Goal: Entertainment & Leisure: Browse casually

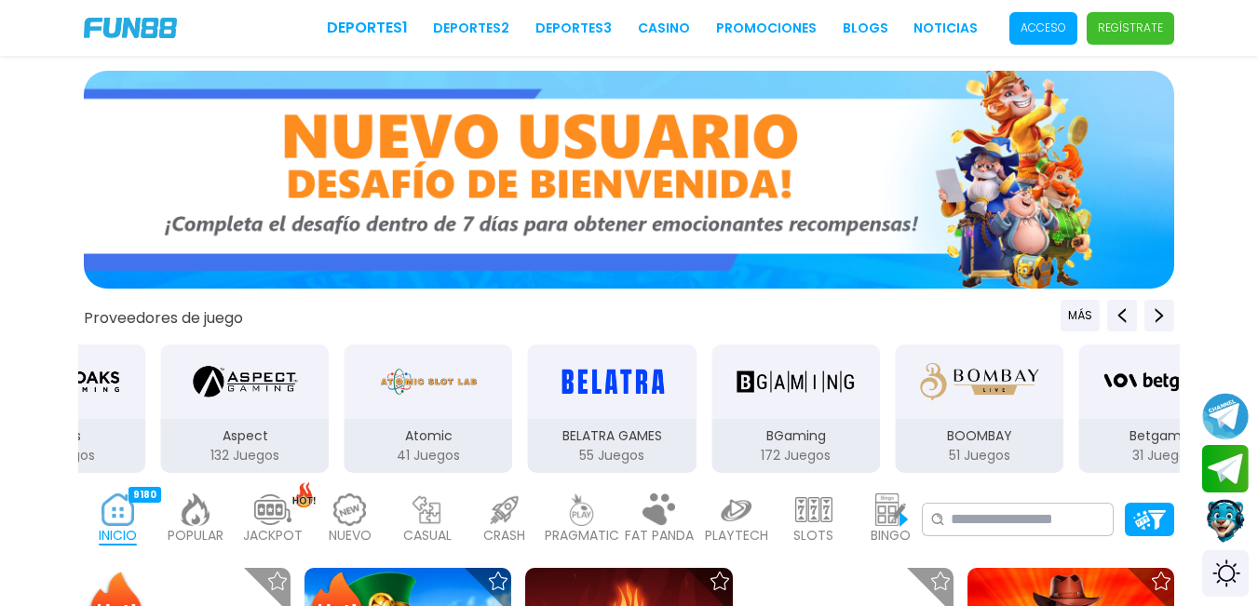
click at [1045, 30] on p "Acceso" at bounding box center [1044, 28] width 46 height 17
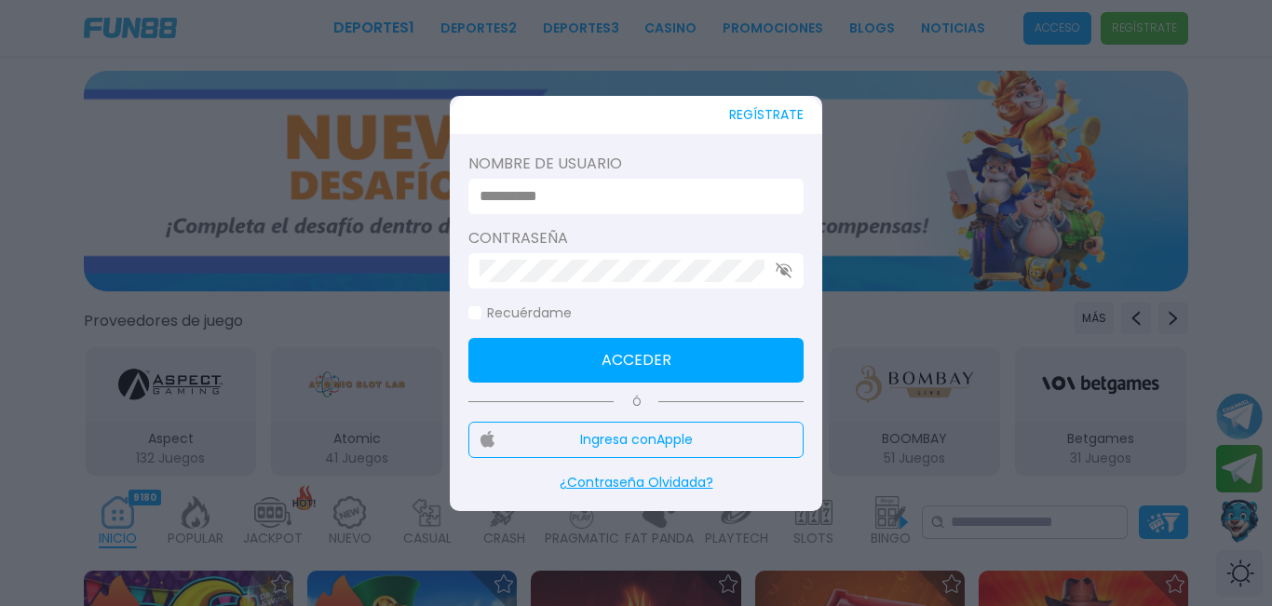
click at [542, 182] on div at bounding box center [635, 196] width 335 height 35
click at [568, 189] on input at bounding box center [631, 196] width 302 height 22
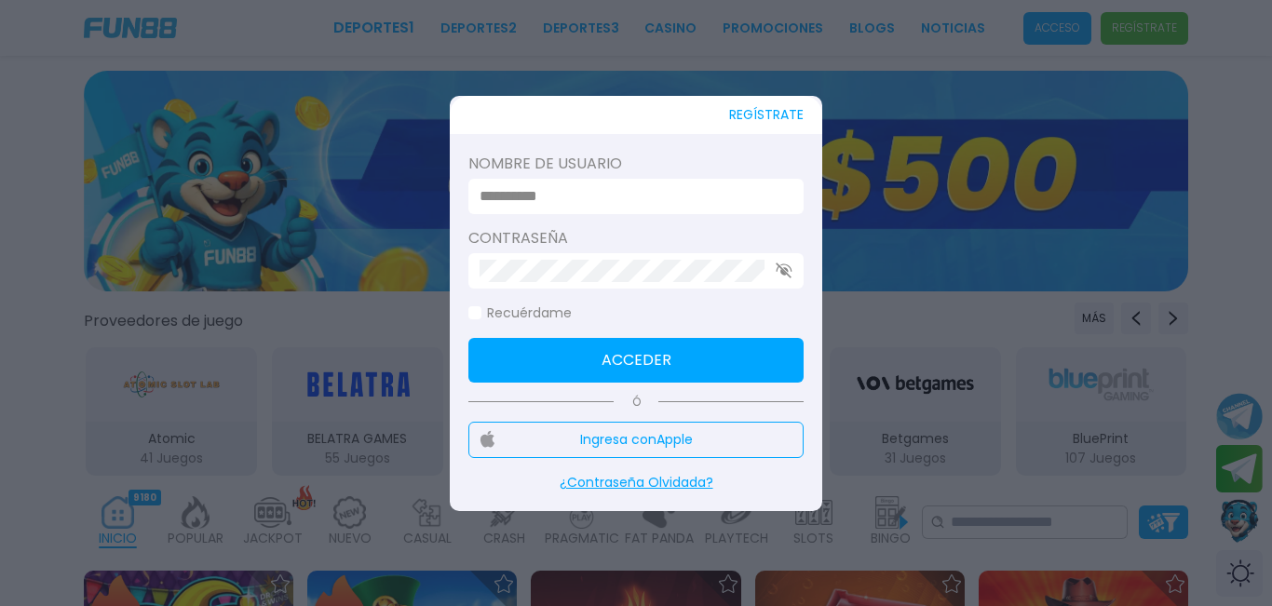
type input "*********"
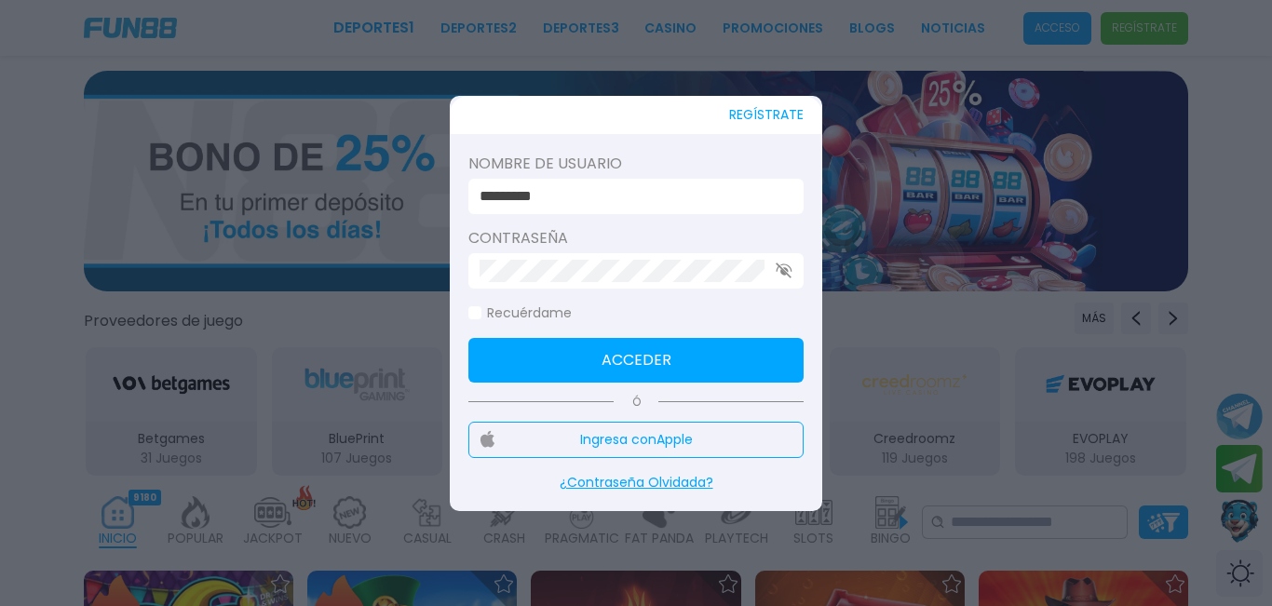
click at [612, 356] on button "Acceder" at bounding box center [635, 360] width 335 height 45
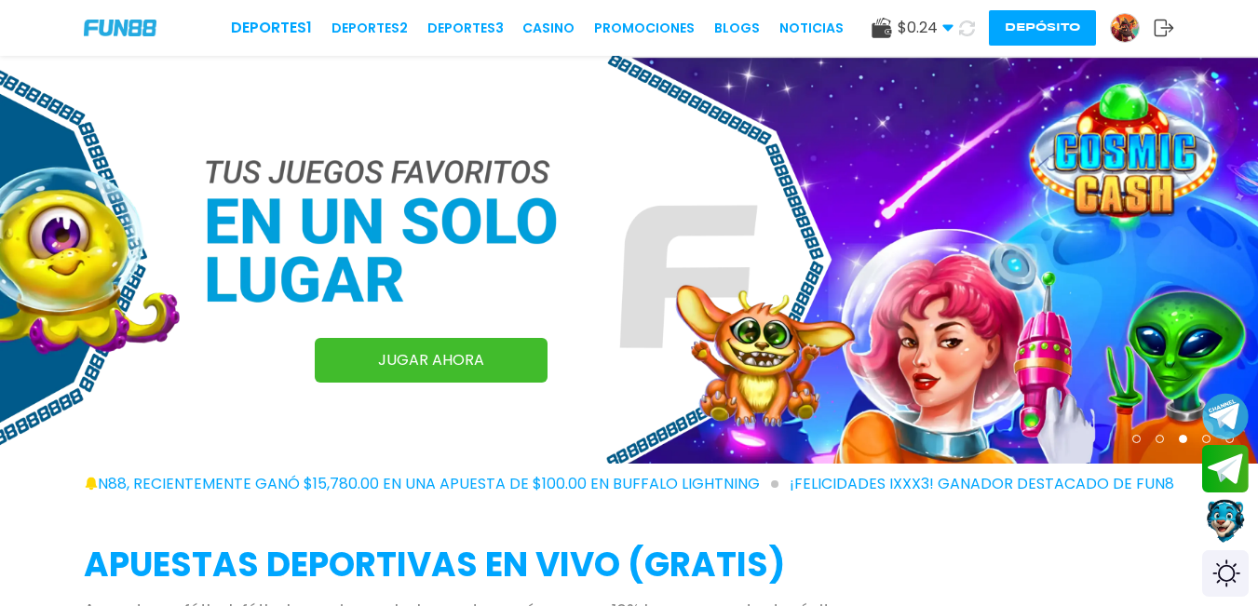
click at [1067, 30] on button "Depósito" at bounding box center [1042, 27] width 107 height 35
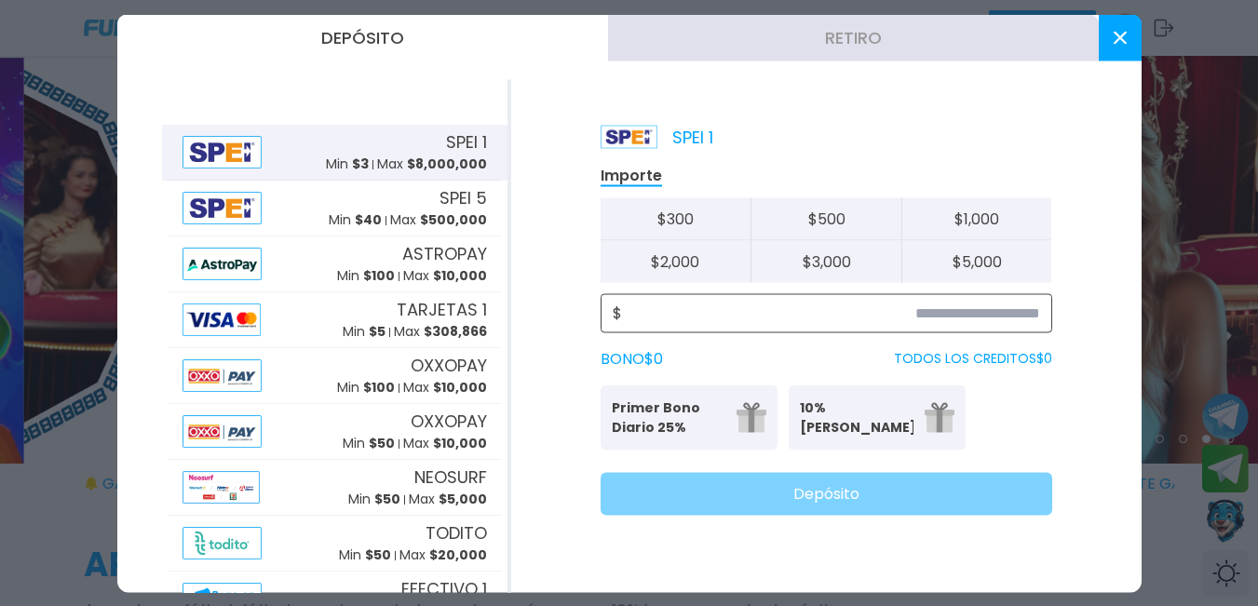
click at [986, 312] on input at bounding box center [831, 313] width 418 height 22
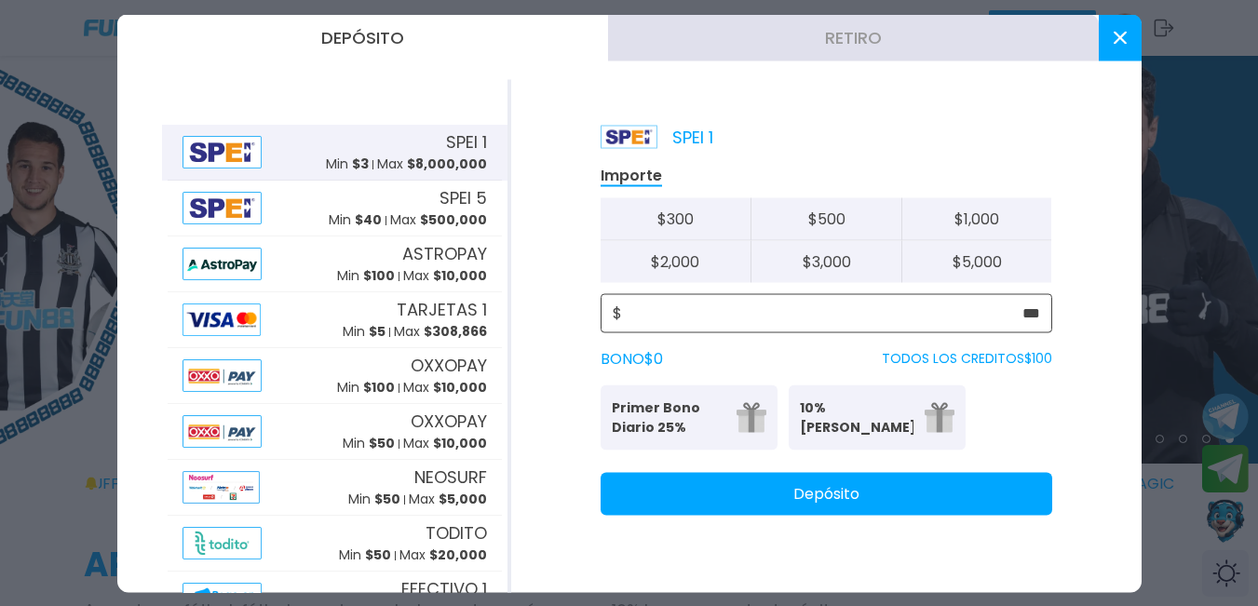
type input "***"
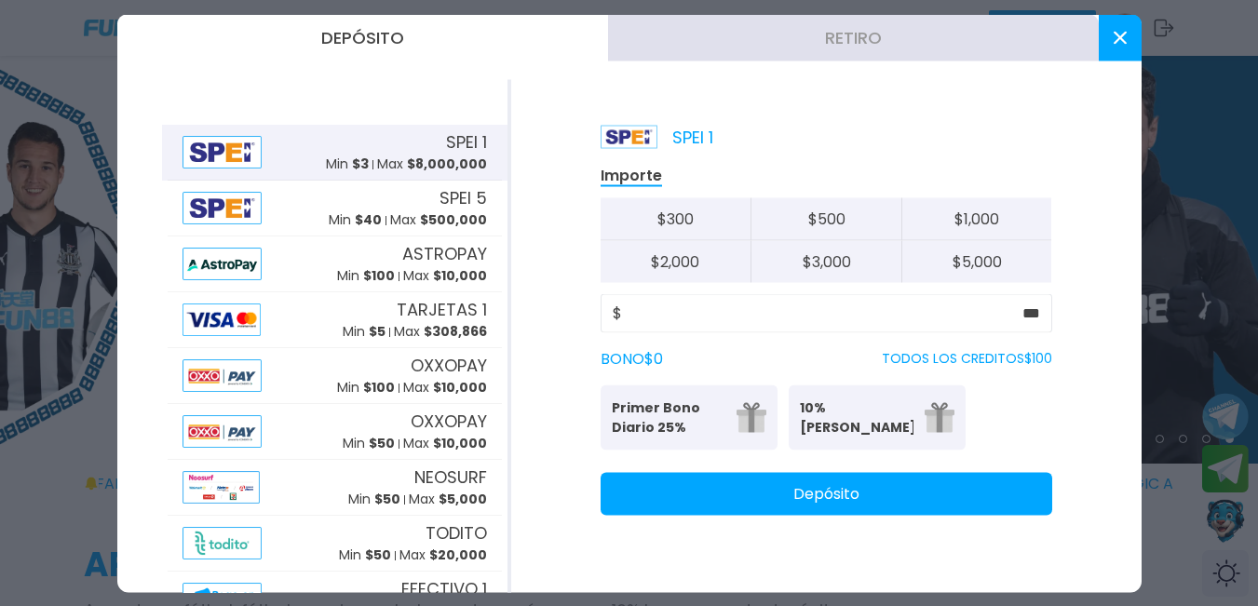
click at [916, 495] on button "Depósito" at bounding box center [827, 493] width 452 height 43
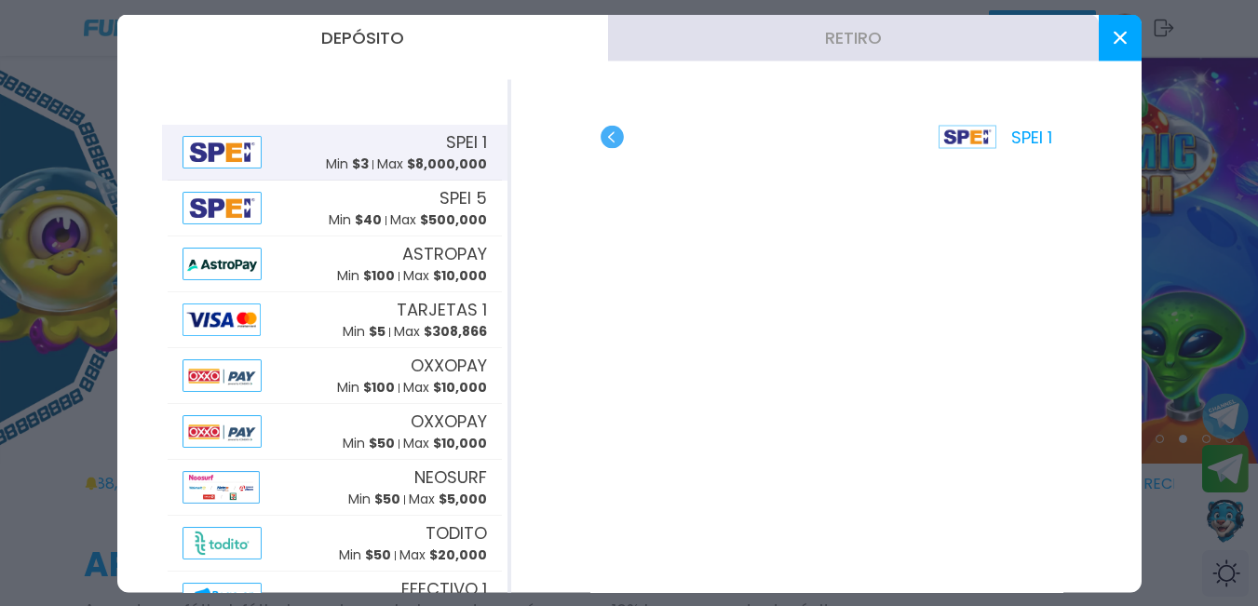
click at [1118, 54] on button at bounding box center [1120, 37] width 43 height 47
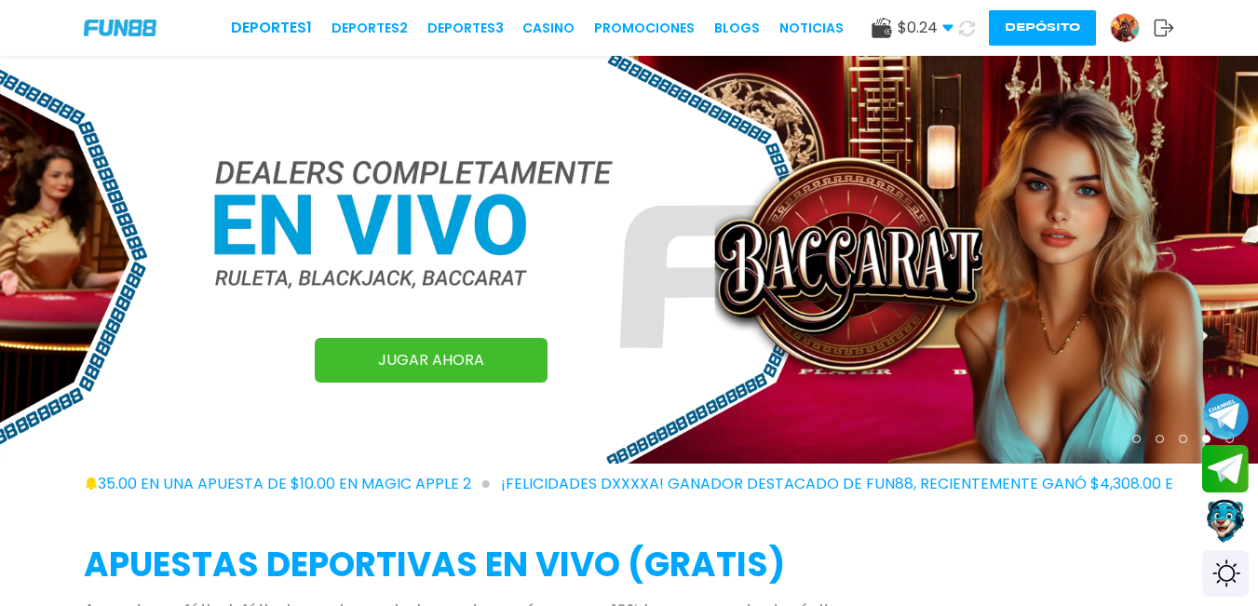
click at [969, 36] on button at bounding box center [967, 28] width 27 height 27
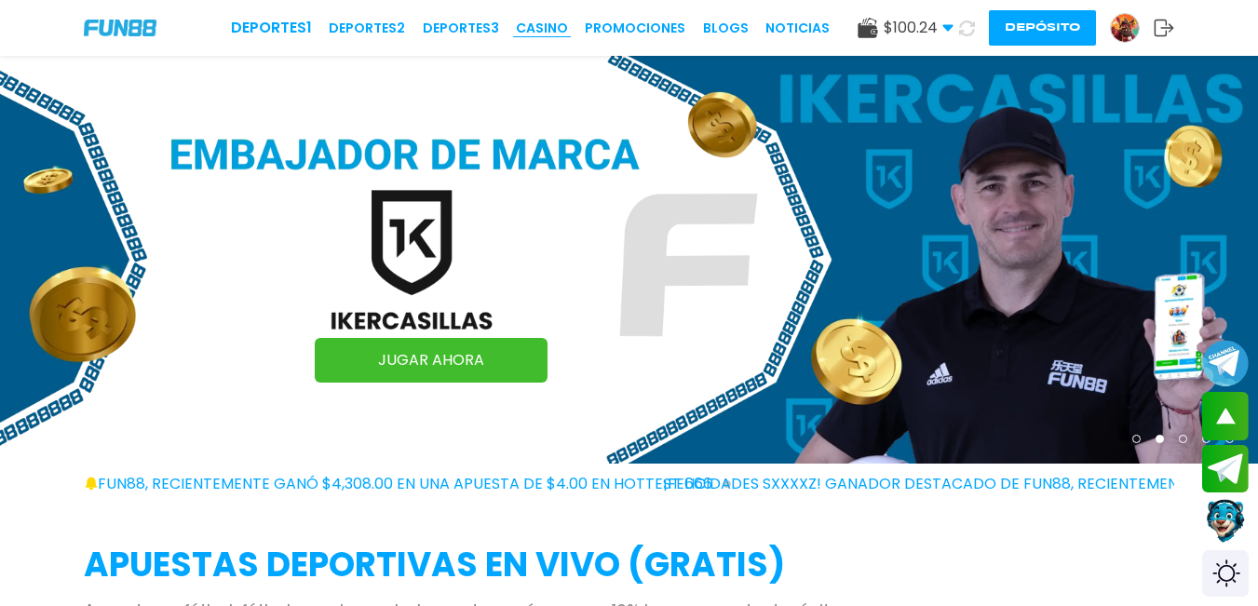
click at [546, 33] on link "CASINO" at bounding box center [542, 29] width 52 height 20
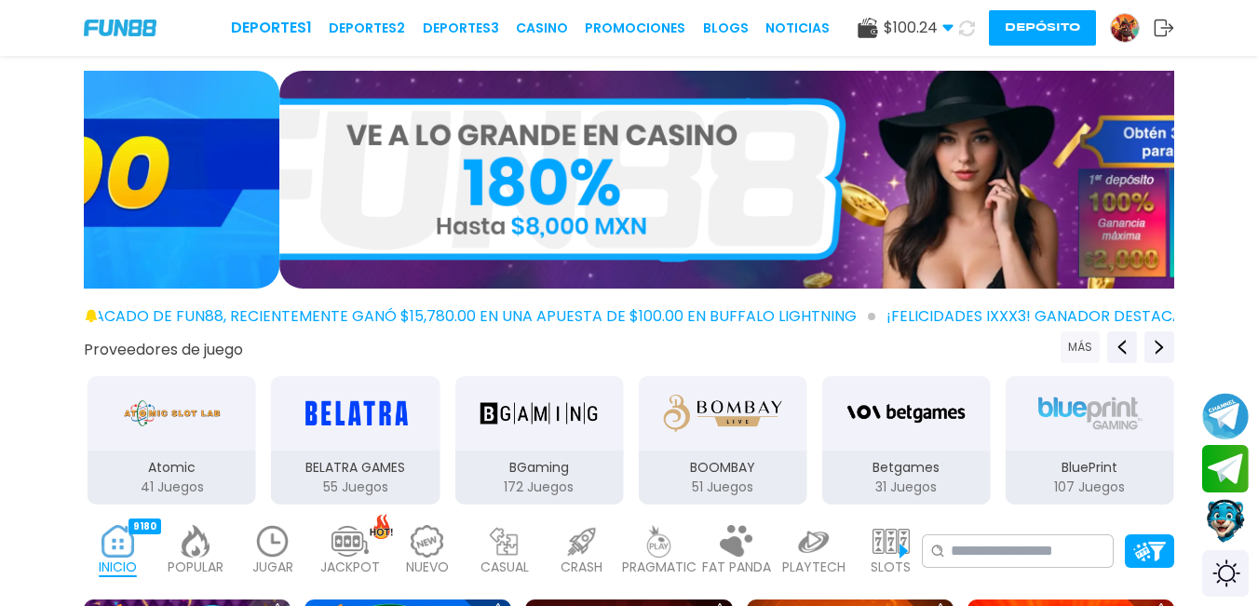
click at [1070, 356] on button "MÁS" at bounding box center [1080, 347] width 39 height 32
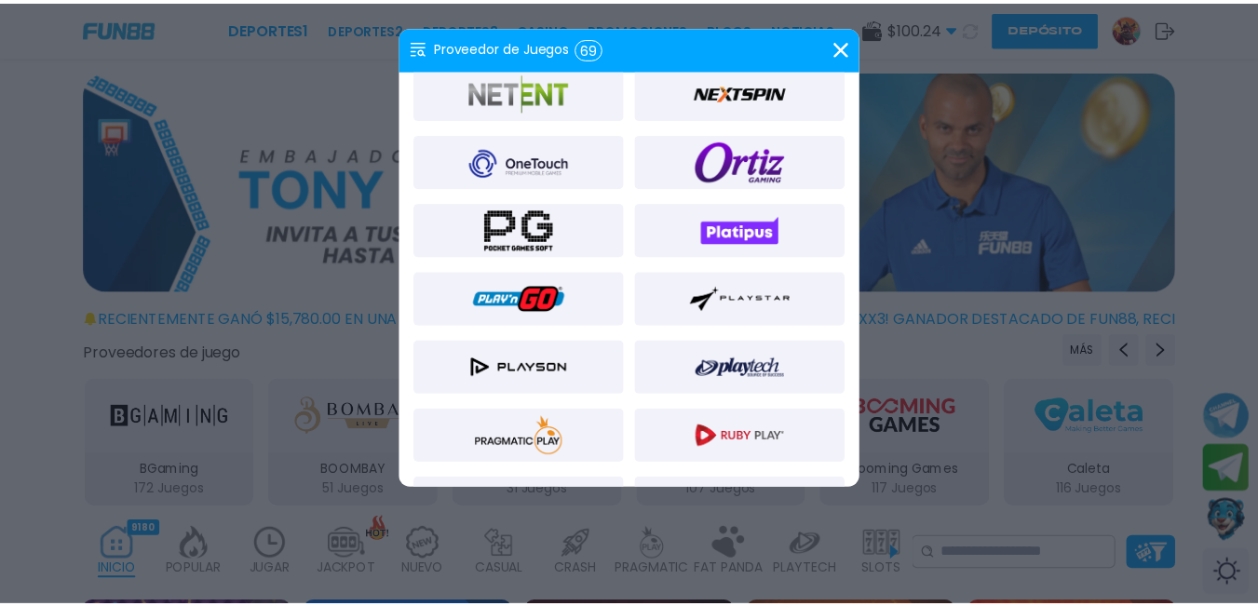
scroll to position [1304, 0]
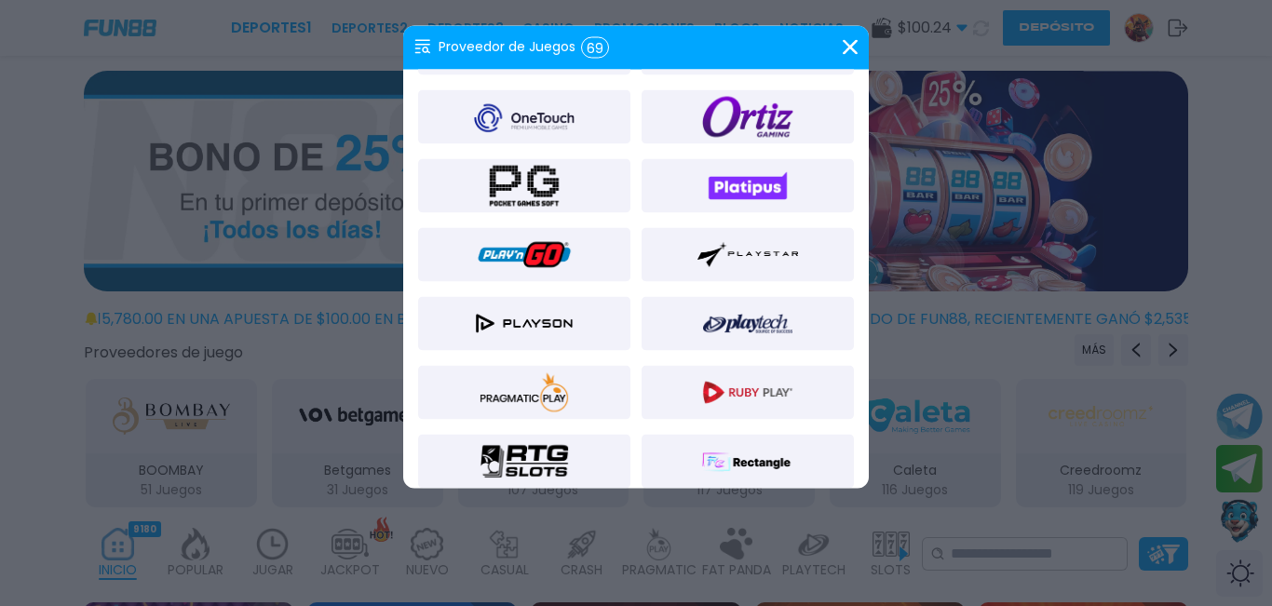
click at [575, 323] on div at bounding box center [524, 323] width 212 height 54
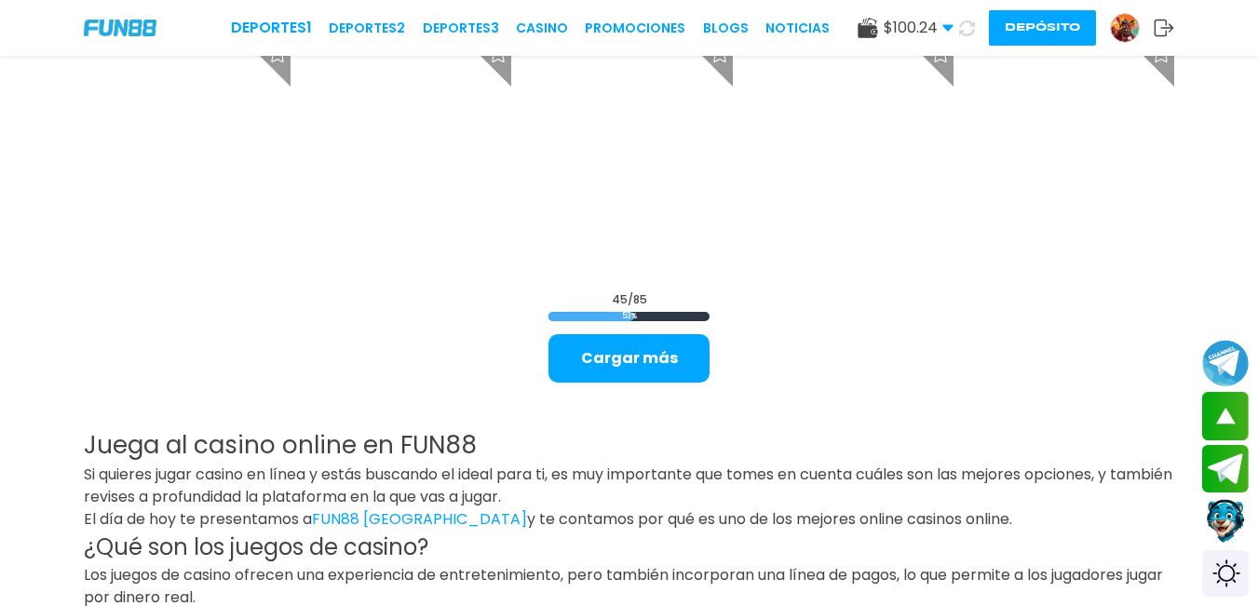
scroll to position [2328, 0]
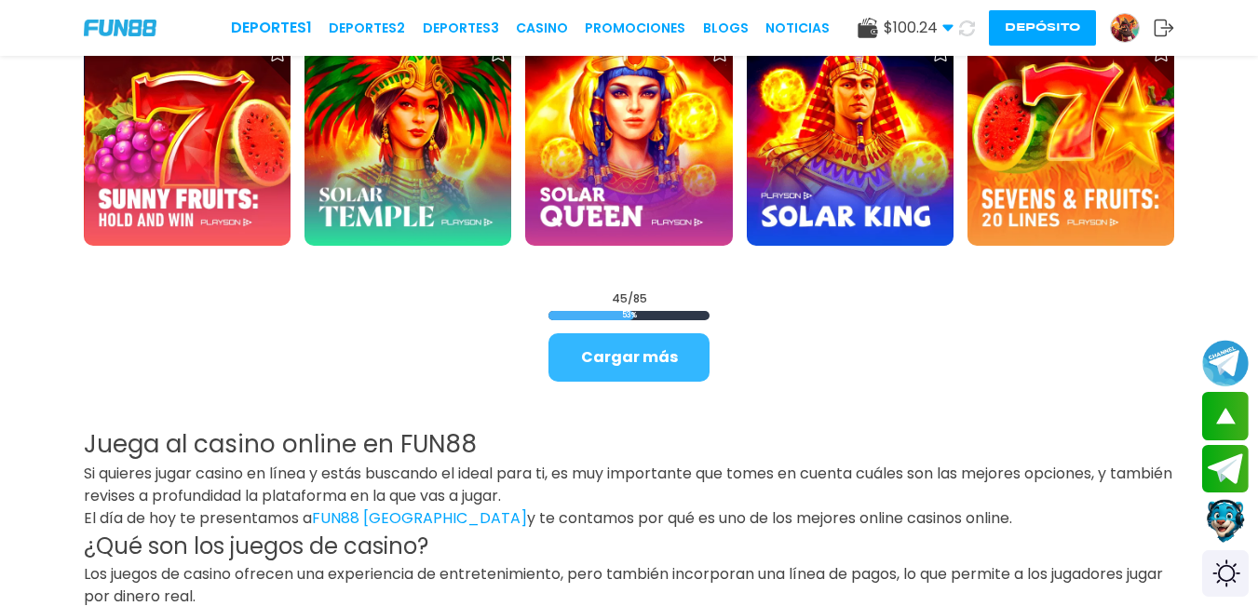
click at [628, 346] on button "Cargar más" at bounding box center [628, 357] width 161 height 48
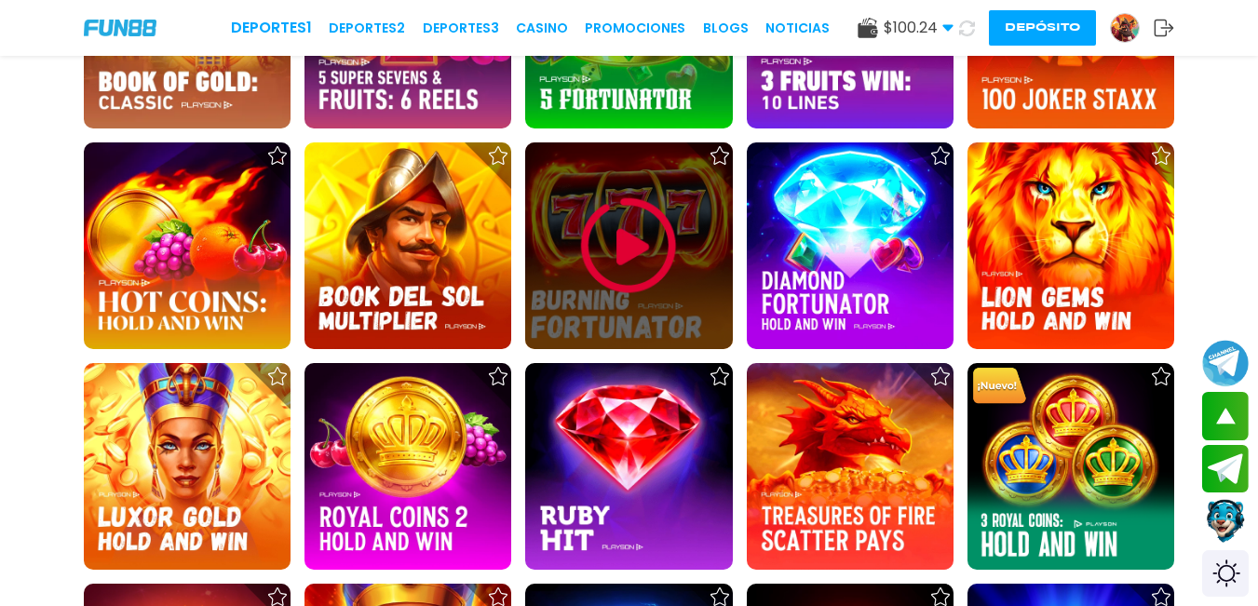
scroll to position [3538, 0]
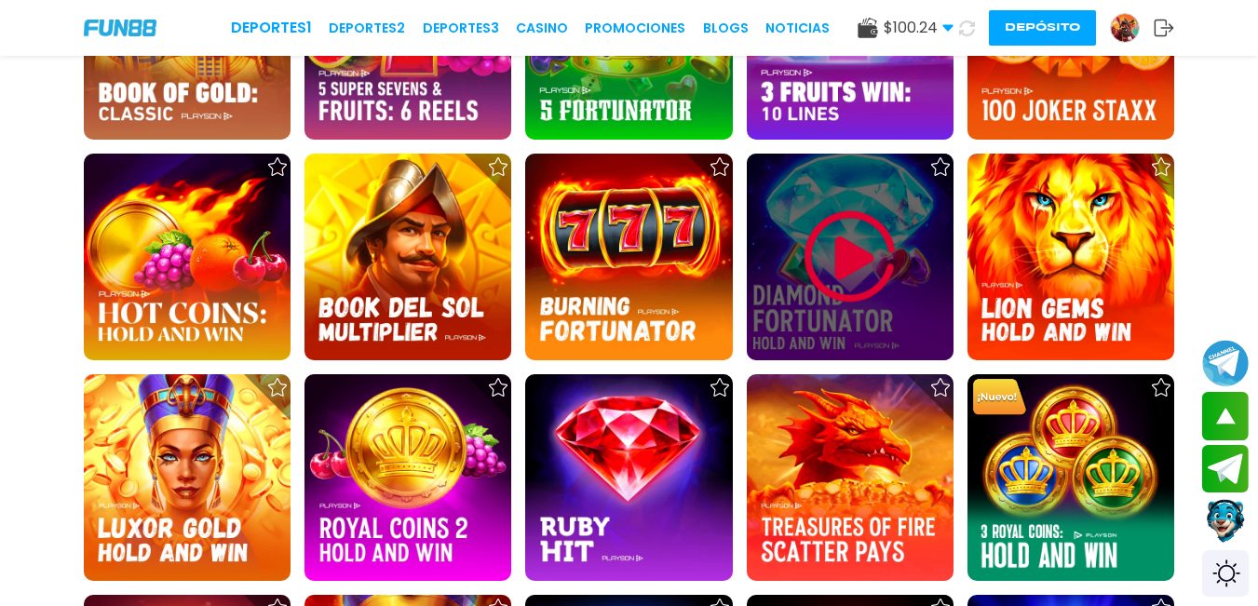
click at [848, 261] on img at bounding box center [850, 257] width 112 height 112
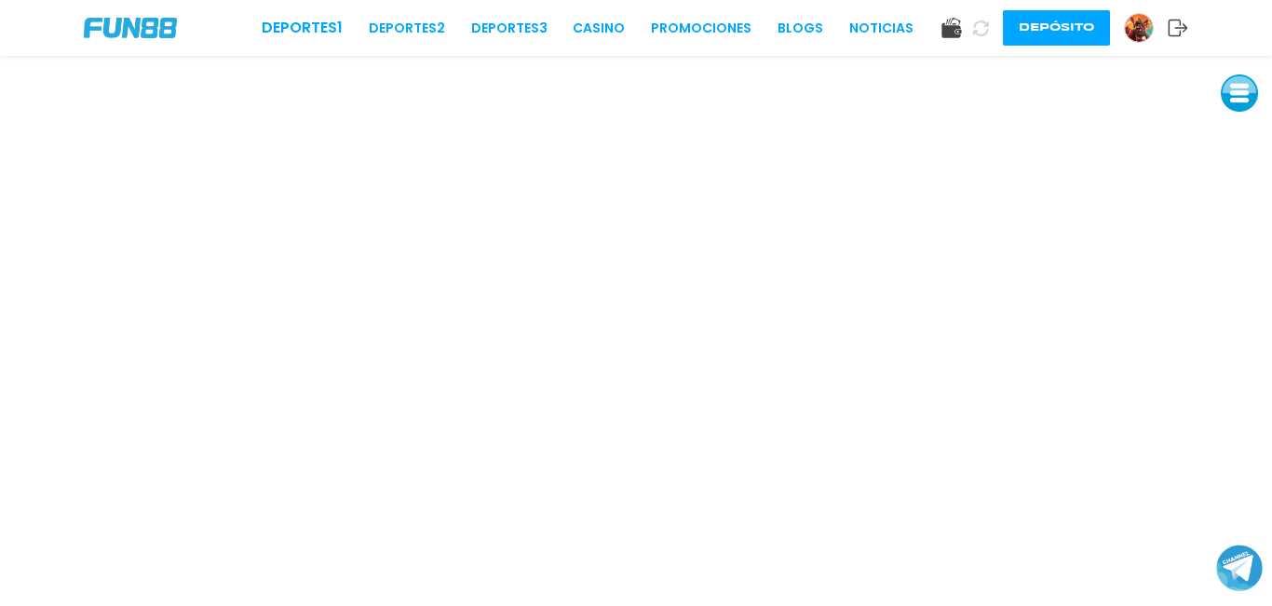
click at [1236, 94] on button at bounding box center [1239, 92] width 37 height 37
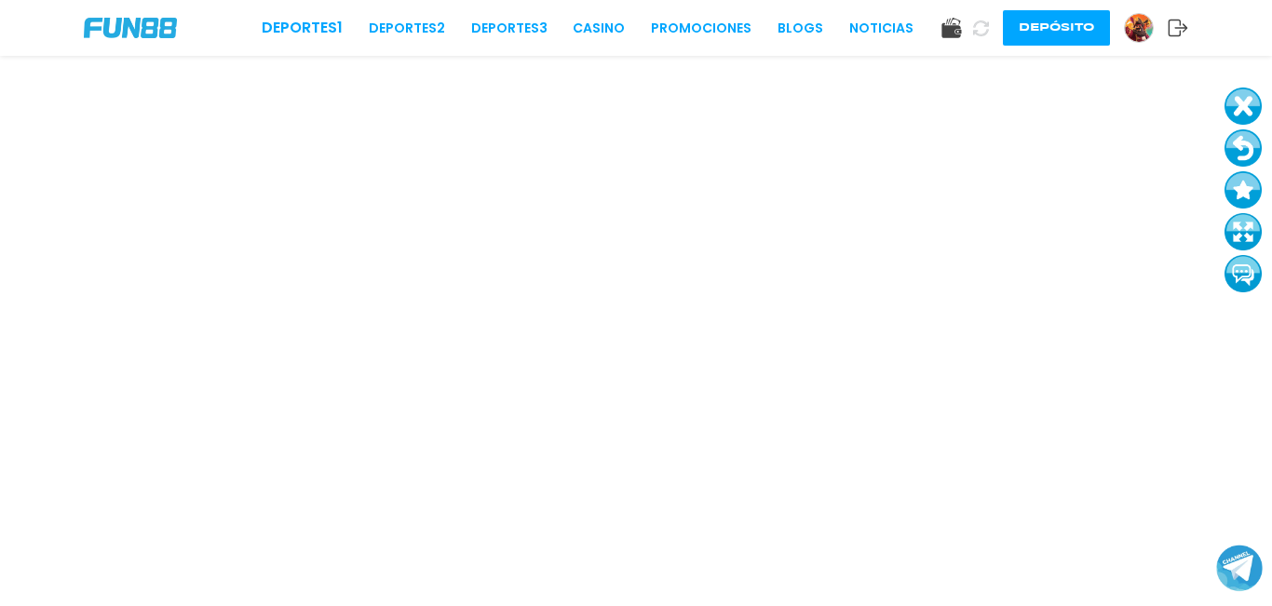
click at [1238, 237] on button at bounding box center [1242, 231] width 37 height 37
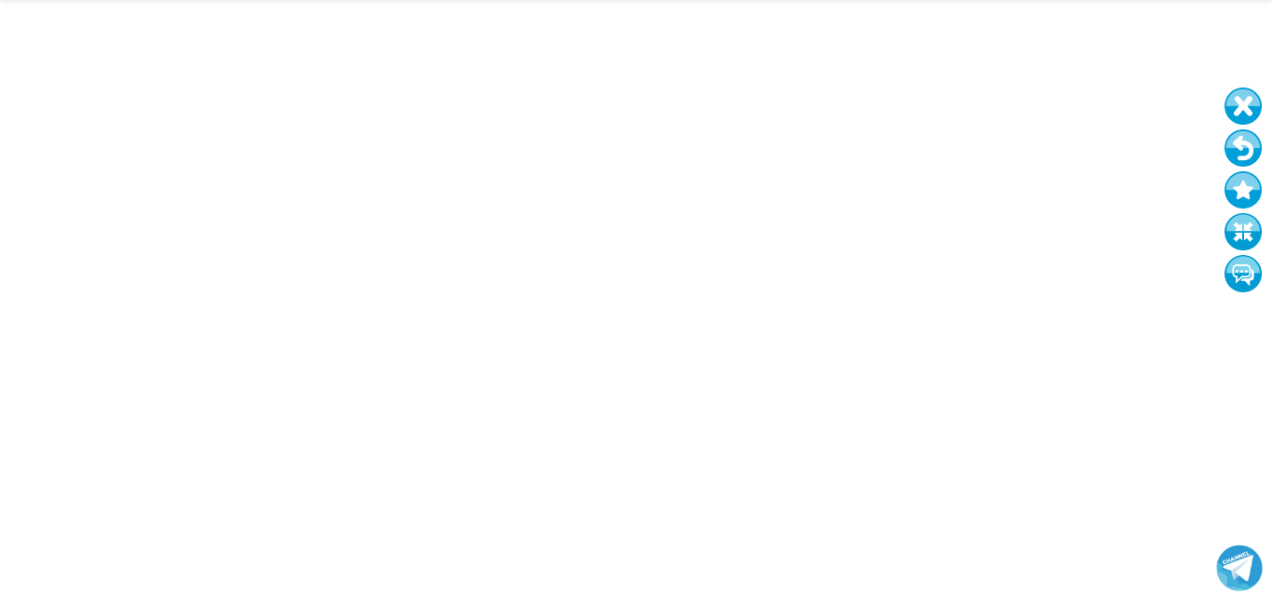
click at [1248, 157] on button at bounding box center [1242, 147] width 37 height 37
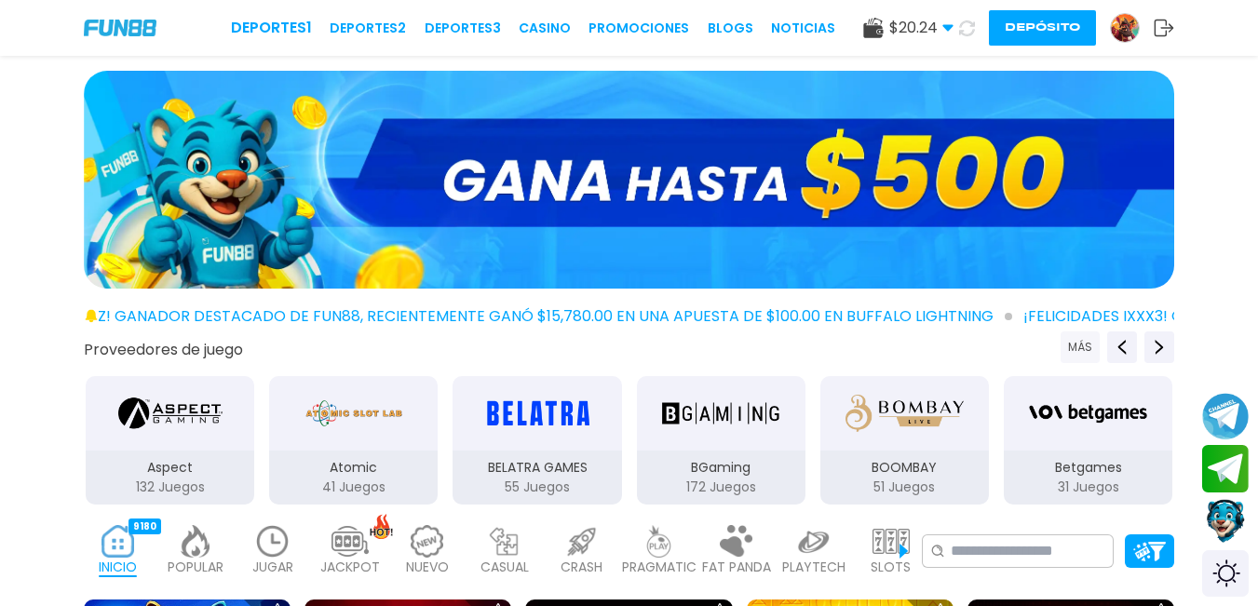
click at [1085, 355] on button "MÁS" at bounding box center [1080, 347] width 39 height 32
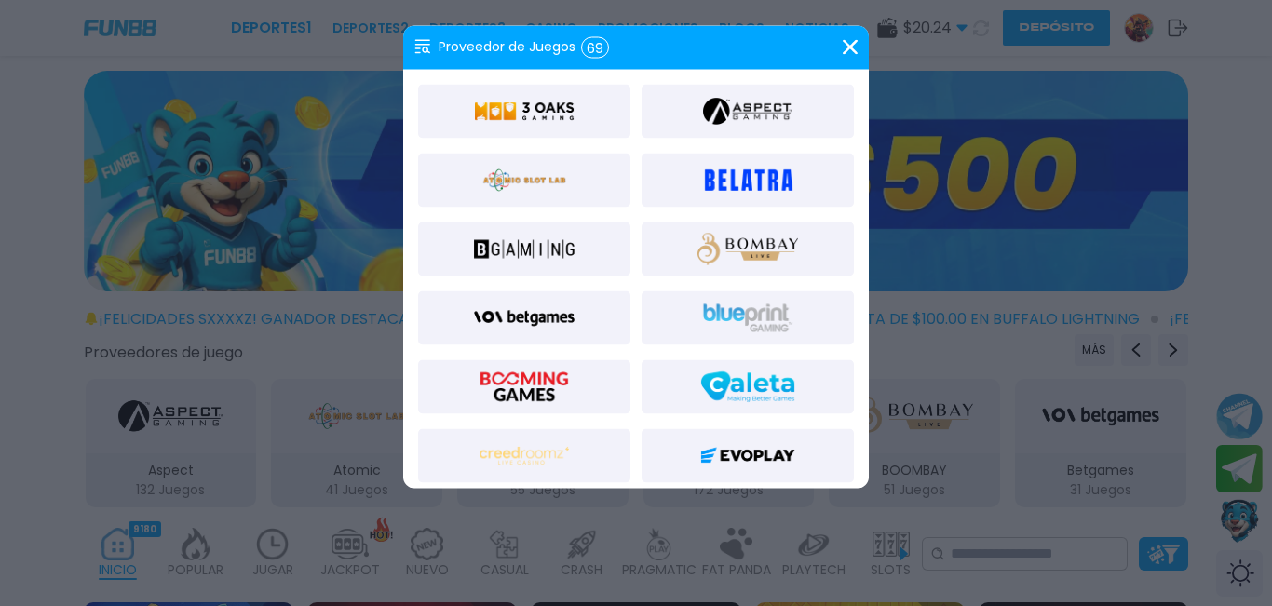
click at [595, 122] on div at bounding box center [524, 111] width 212 height 54
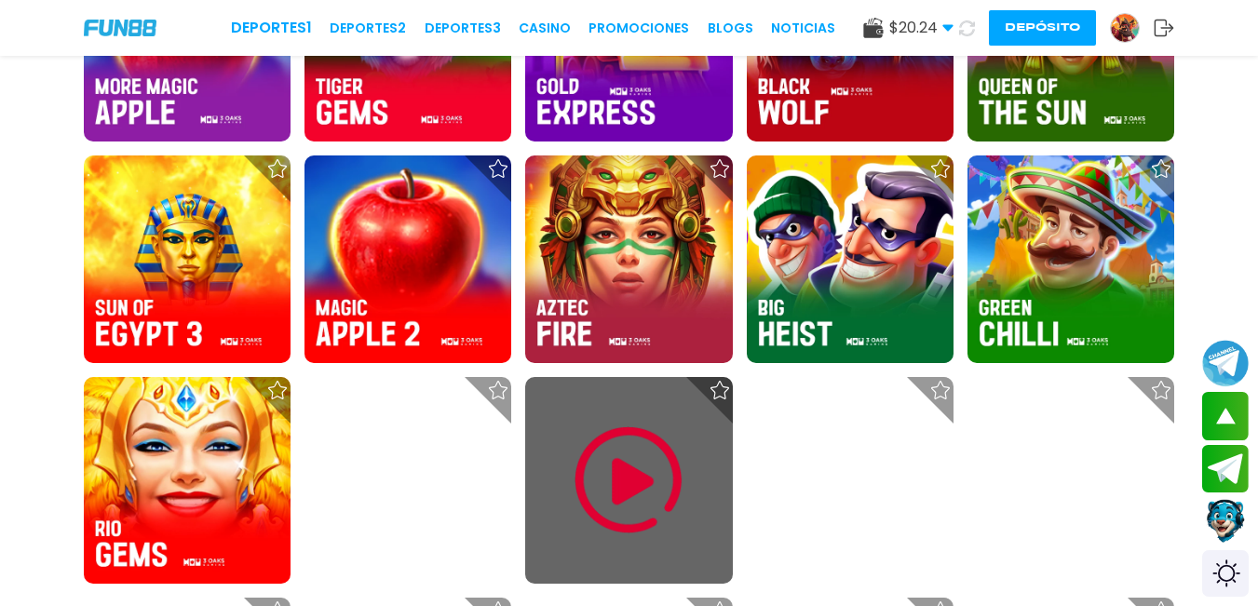
scroll to position [1955, 0]
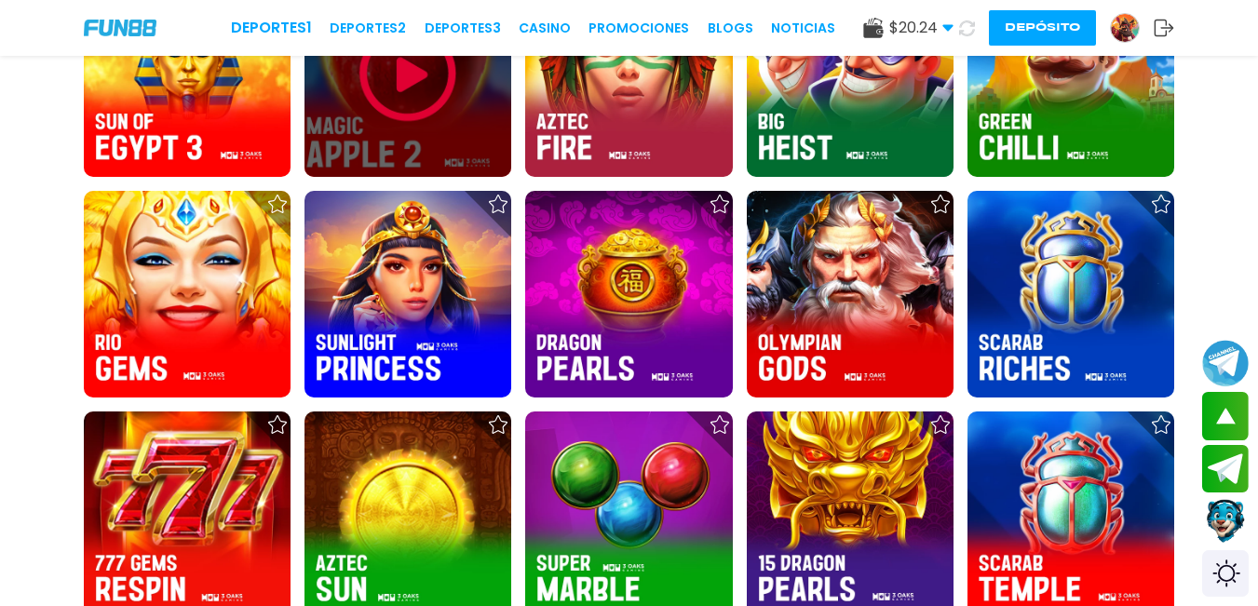
click at [389, 78] on img at bounding box center [408, 74] width 112 height 112
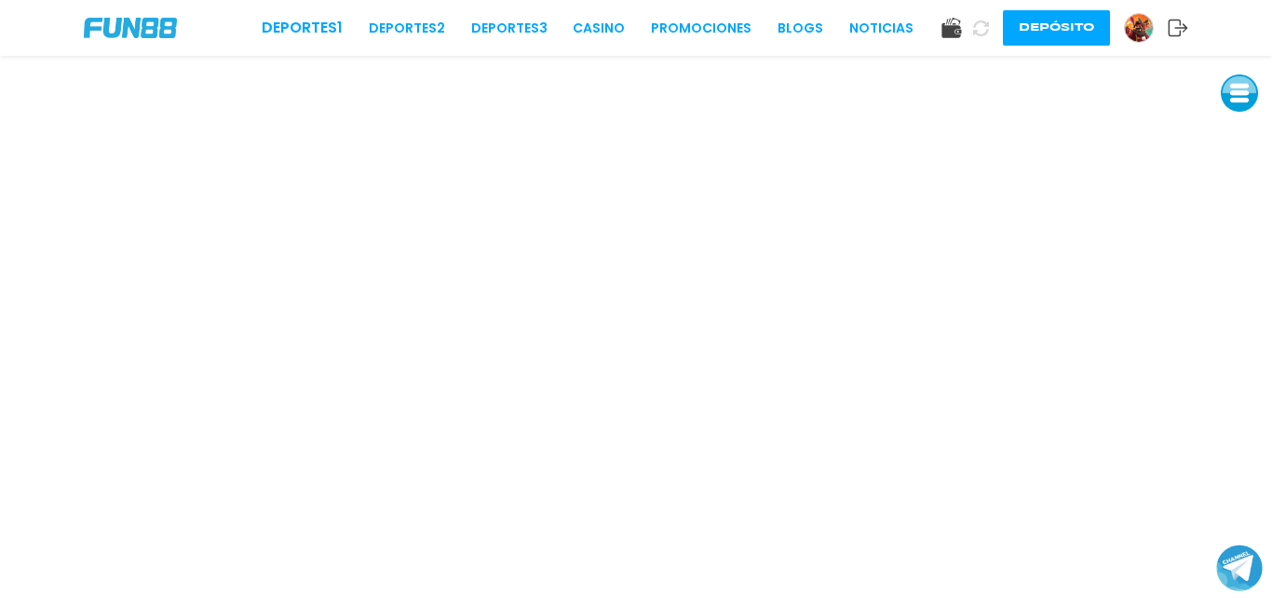
click at [1237, 97] on button at bounding box center [1239, 92] width 37 height 37
click at [1231, 229] on button at bounding box center [1239, 218] width 37 height 37
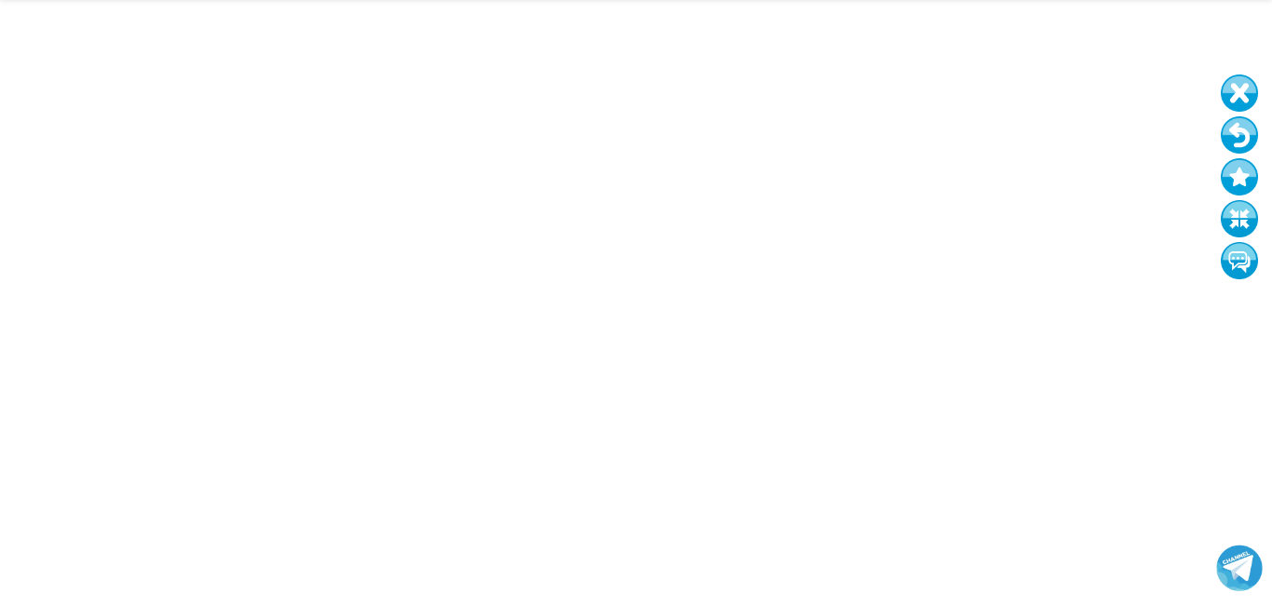
click at [1251, 141] on button at bounding box center [1239, 134] width 37 height 37
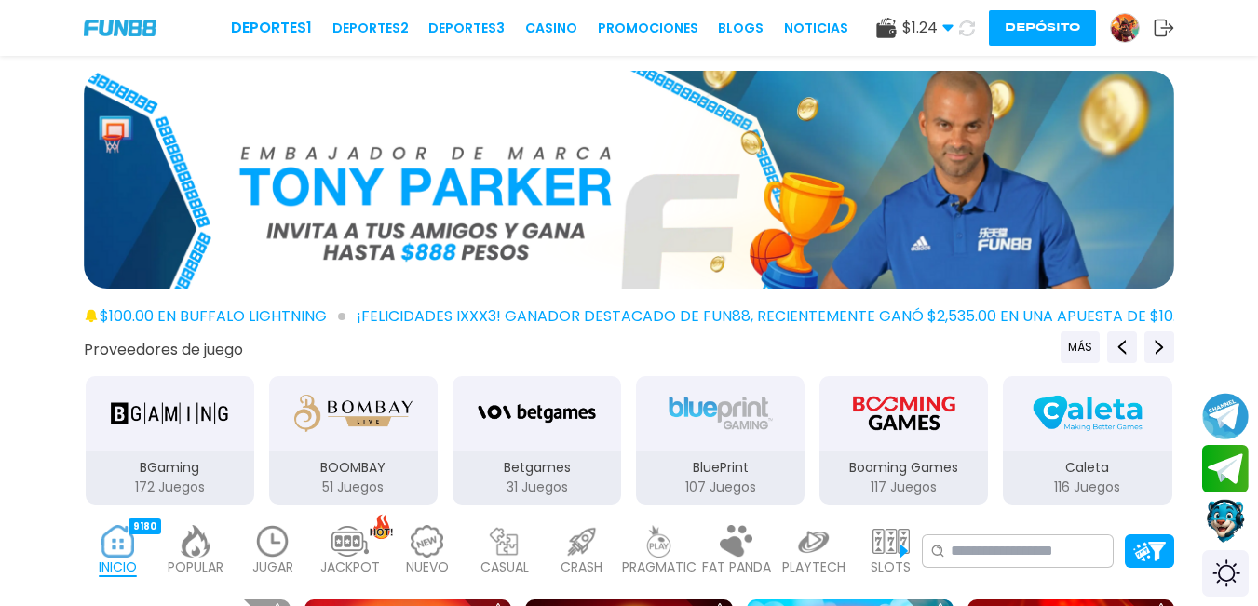
click at [652, 548] on img at bounding box center [659, 541] width 37 height 33
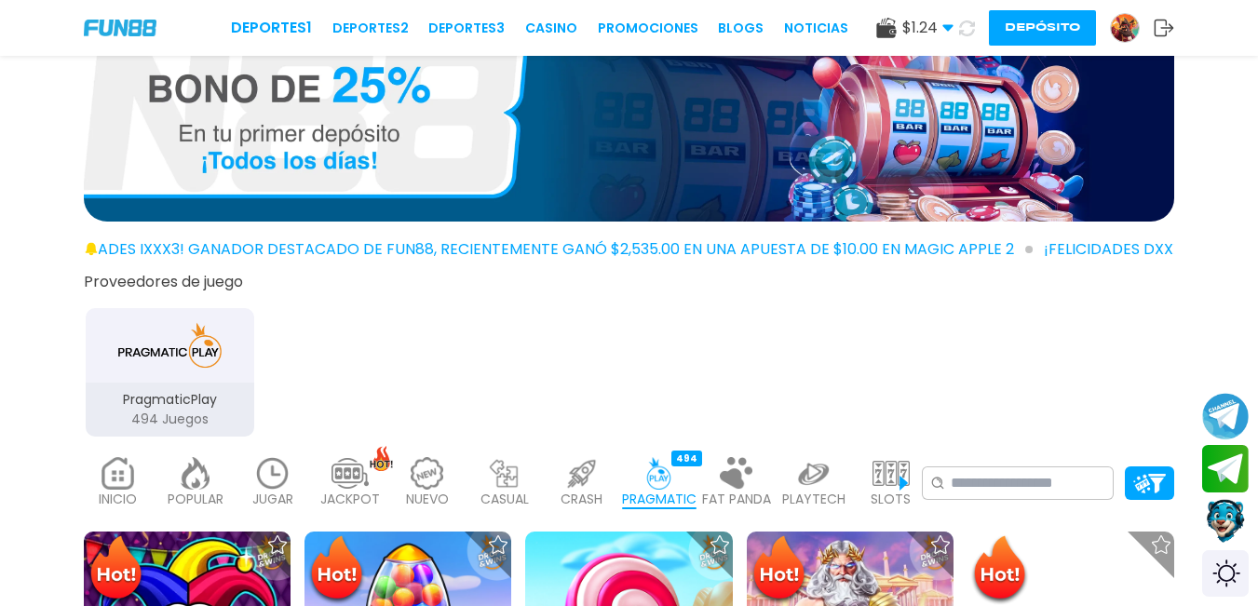
scroll to position [652, 0]
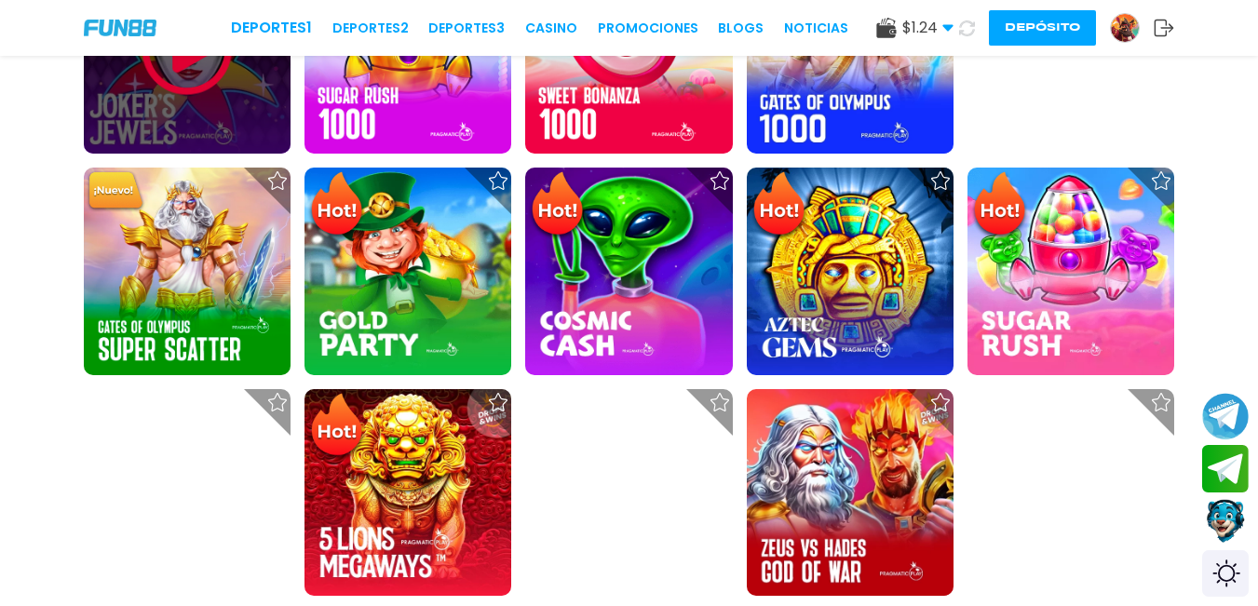
click at [237, 100] on img at bounding box center [187, 50] width 112 height 112
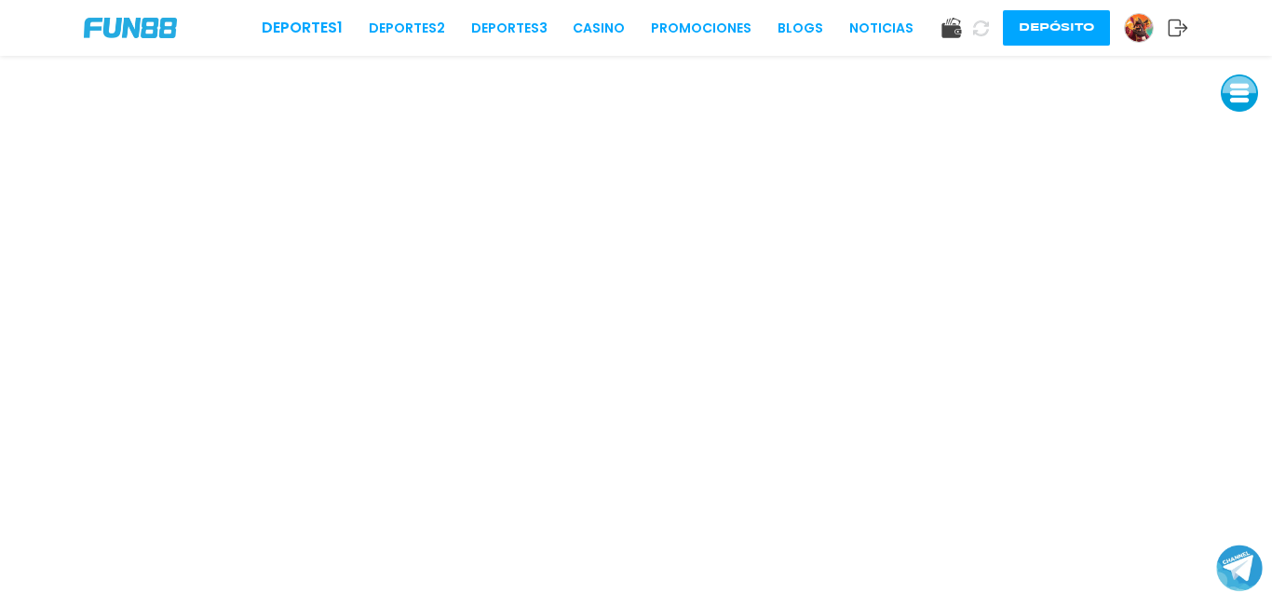
click at [1234, 99] on button at bounding box center [1239, 92] width 37 height 37
click at [1238, 210] on button at bounding box center [1239, 218] width 37 height 37
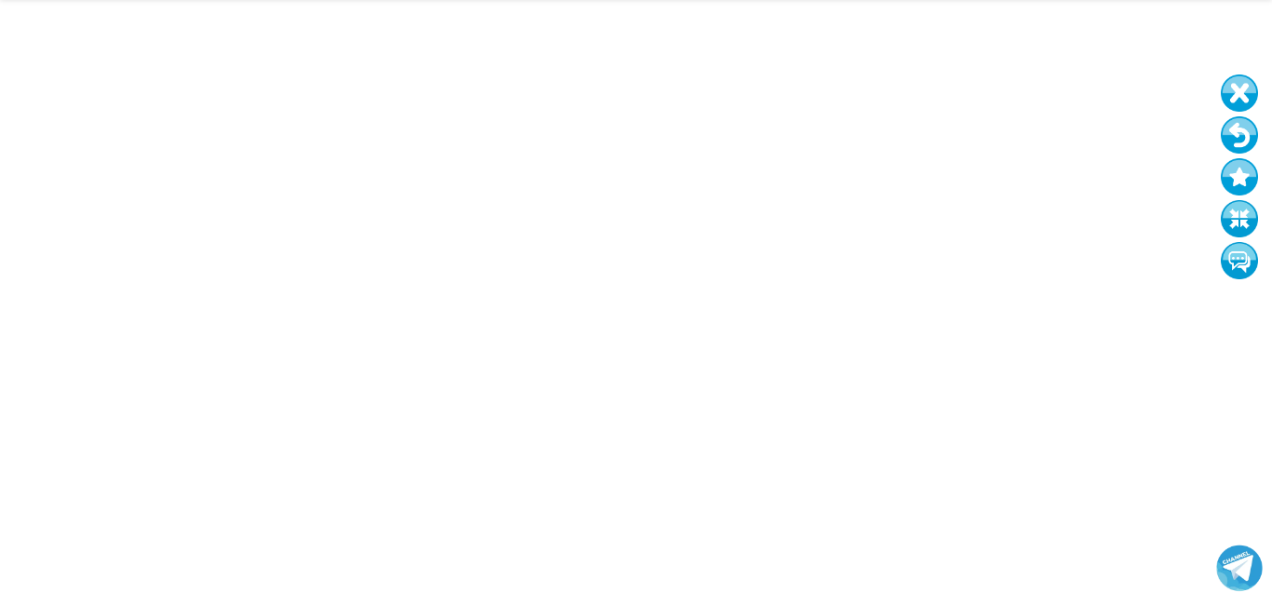
click at [1229, 144] on button at bounding box center [1239, 134] width 37 height 37
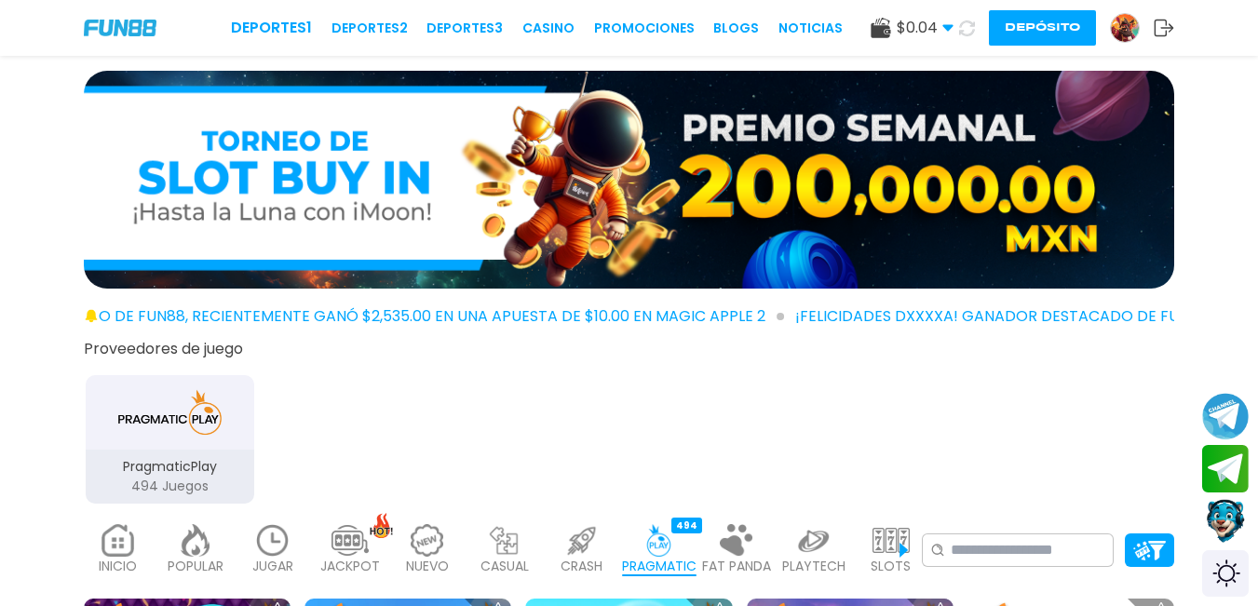
click at [1167, 27] on icon at bounding box center [1164, 28] width 20 height 19
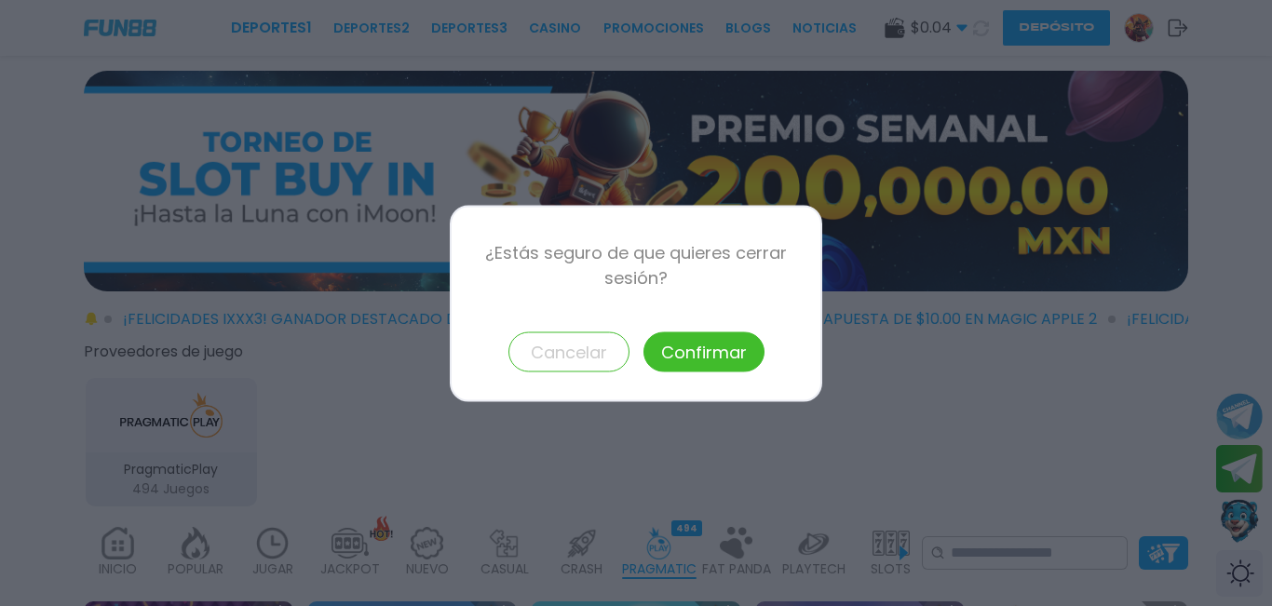
click at [740, 359] on button "Confirmar" at bounding box center [703, 351] width 121 height 40
